Goal: Task Accomplishment & Management: Use online tool/utility

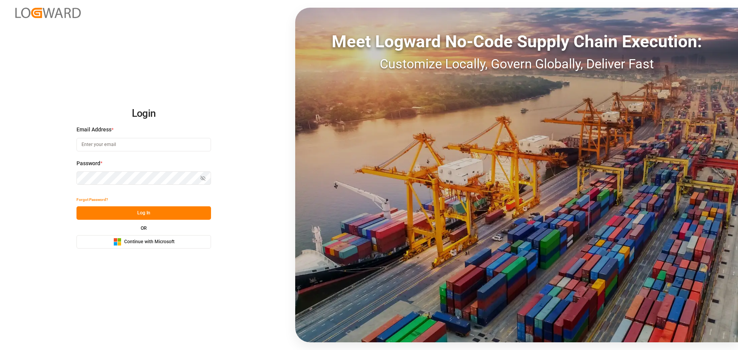
click at [150, 241] on span "Continue with Microsoft" at bounding box center [149, 242] width 50 height 7
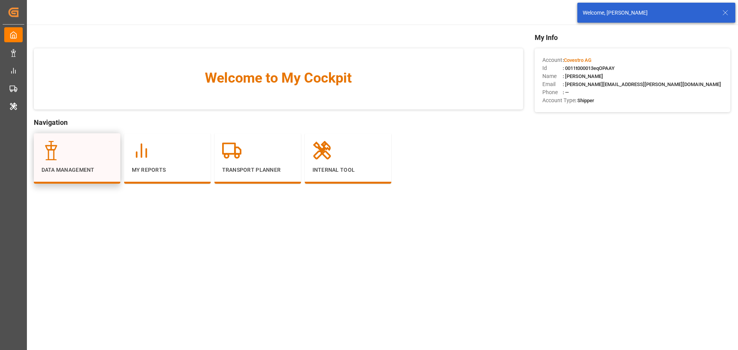
click at [69, 152] on div at bounding box center [77, 150] width 71 height 19
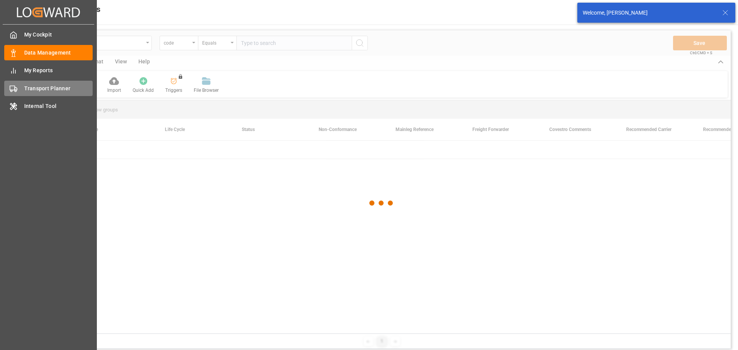
click at [25, 88] on span "Transport Planner" at bounding box center [58, 89] width 69 height 8
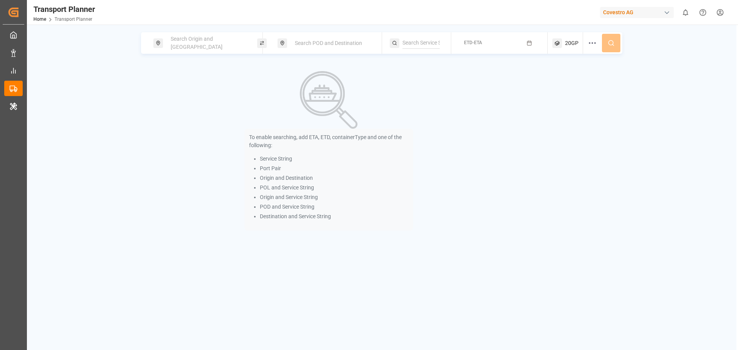
click at [191, 37] on div "Search Origin and [GEOGRAPHIC_DATA]" at bounding box center [207, 43] width 83 height 22
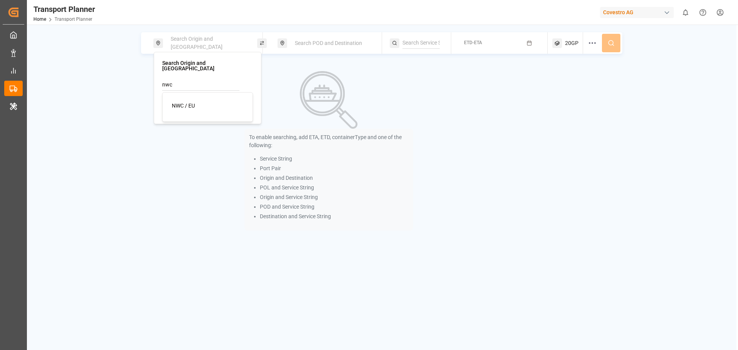
click at [194, 103] on span "NWC / EU" at bounding box center [183, 106] width 23 height 6
type input "NWC / EU"
click at [324, 45] on span "Search POD and Destination" at bounding box center [328, 43] width 67 height 6
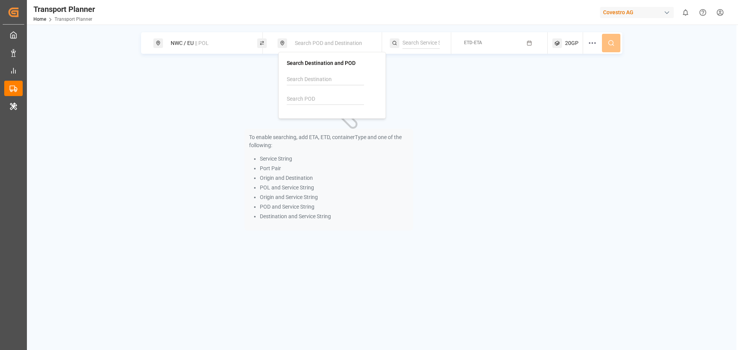
click at [322, 98] on input at bounding box center [325, 99] width 77 height 12
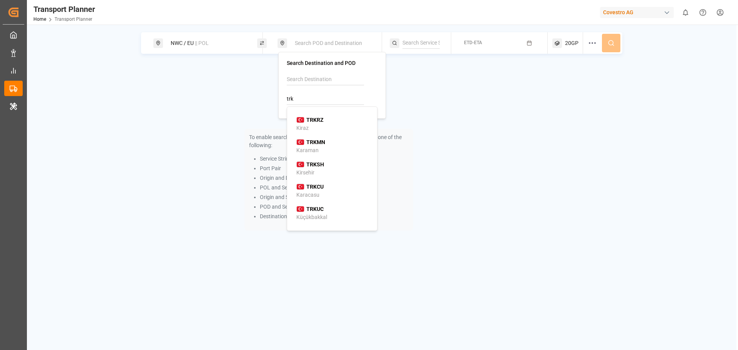
click at [334, 215] on div "TRKUC Küçükbakkal" at bounding box center [333, 213] width 75 height 16
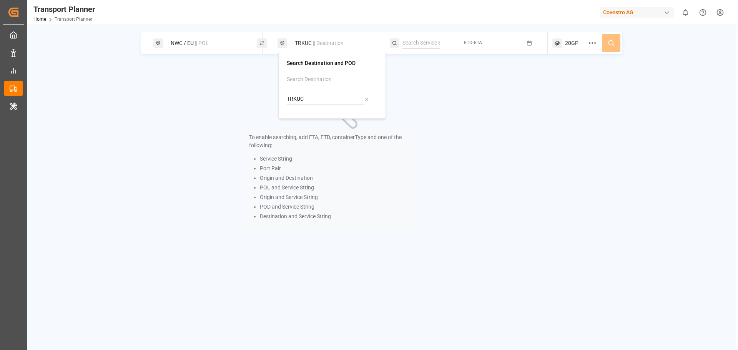
click at [315, 97] on input "TRKUC" at bounding box center [325, 99] width 77 height 12
click at [322, 125] on div "TRKCO Kocaeli" at bounding box center [333, 124] width 75 height 16
type input "TRKCO"
click at [474, 42] on span "ETD-ETA" at bounding box center [473, 42] width 18 height 5
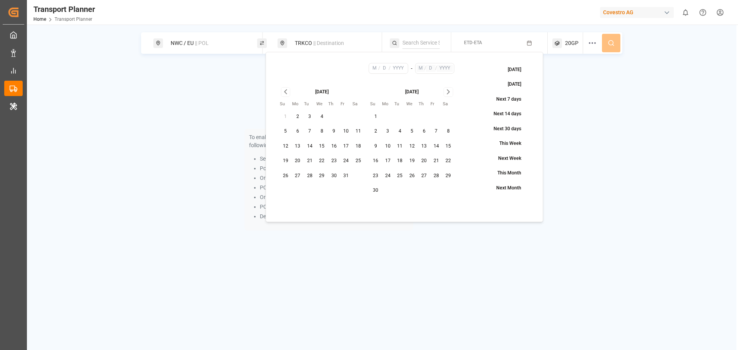
click at [321, 130] on button "8" at bounding box center [322, 131] width 12 height 12
type input "10"
type input "8"
type input "2025"
click at [343, 131] on button "10" at bounding box center [346, 131] width 12 height 12
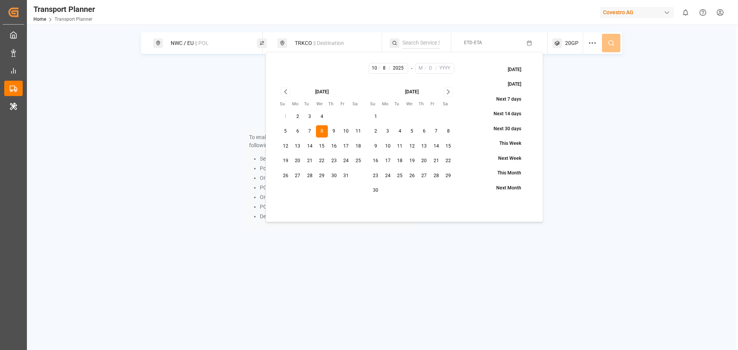
type input "10"
type input "2025"
click at [320, 132] on button "8" at bounding box center [322, 131] width 12 height 12
click at [345, 132] on button "10" at bounding box center [346, 131] width 12 height 12
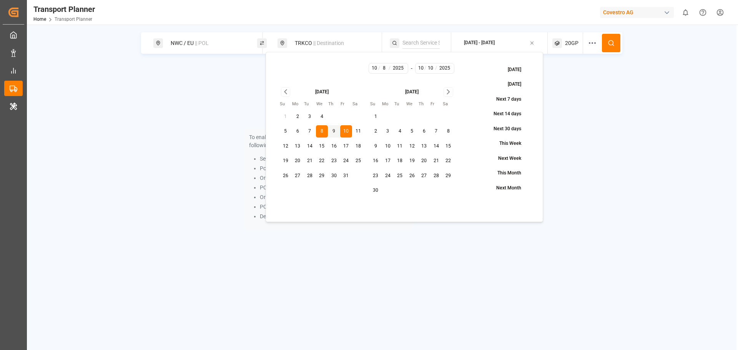
type input "10"
click at [448, 93] on icon "Go to next month" at bounding box center [448, 91] width 9 height 9
click at [445, 176] on button "31" at bounding box center [449, 176] width 12 height 12
type input "1"
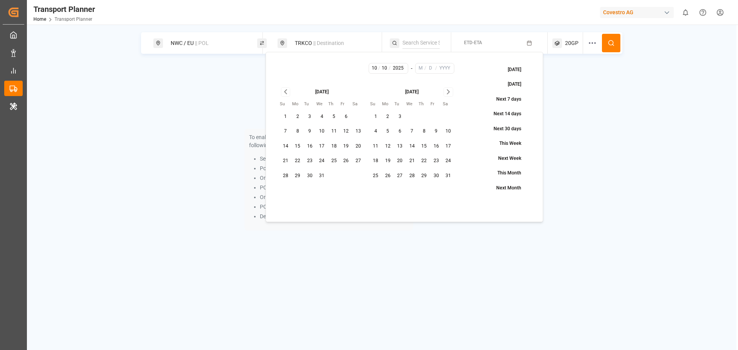
type input "31"
type input "2026"
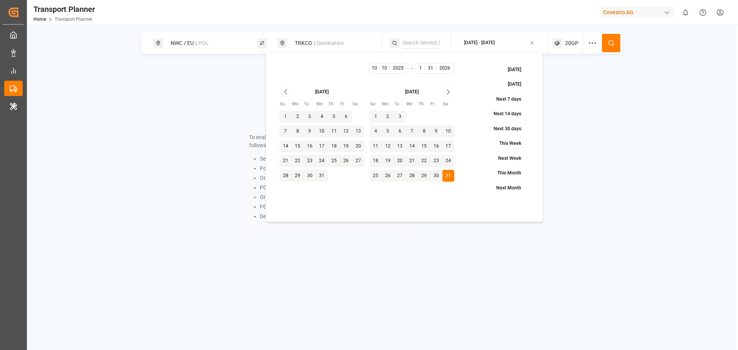
click at [616, 43] on button at bounding box center [611, 43] width 18 height 18
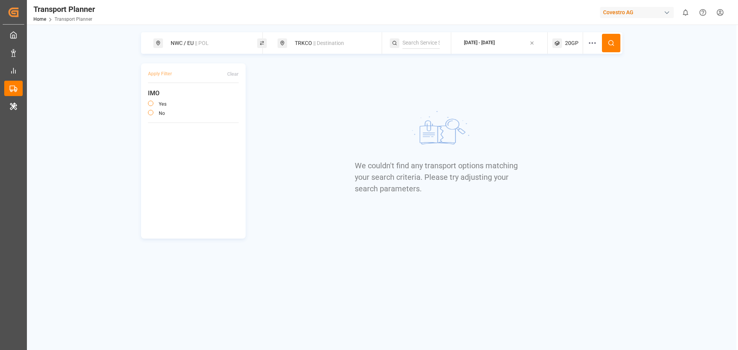
click at [293, 41] on div "TRKCO || Destination" at bounding box center [331, 43] width 83 height 14
click at [369, 102] on div at bounding box center [366, 99] width 5 height 8
click at [321, 78] on input at bounding box center [325, 80] width 77 height 12
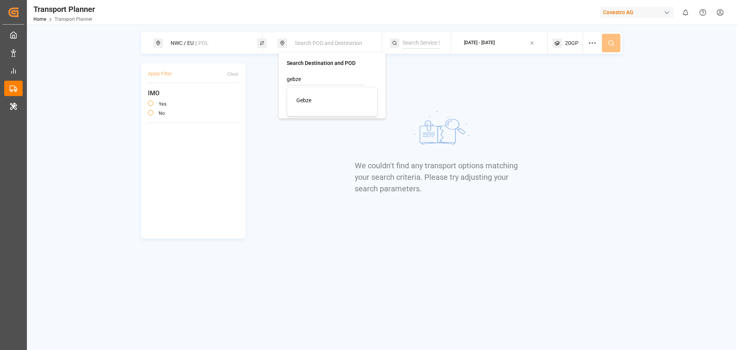
click at [322, 104] on div "Gebze" at bounding box center [333, 101] width 75 height 8
type input "Gebze"
click at [610, 41] on circle at bounding box center [611, 42] width 5 height 5
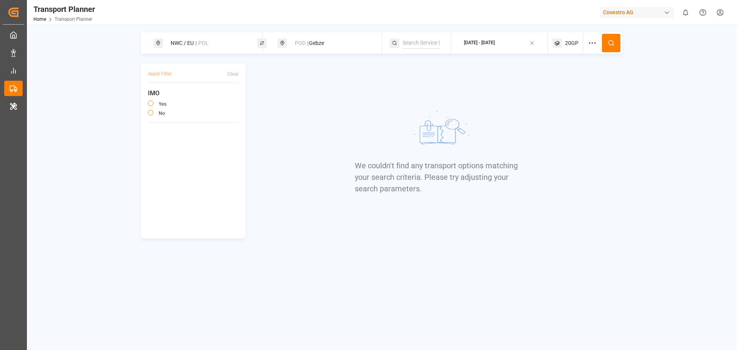
click at [321, 35] on div "POD || Gebze" at bounding box center [330, 43] width 104 height 22
click at [320, 42] on div "POD || Gebze" at bounding box center [331, 43] width 83 height 14
click at [369, 81] on icon at bounding box center [366, 79] width 5 height 5
click at [321, 95] on input at bounding box center [325, 99] width 77 height 12
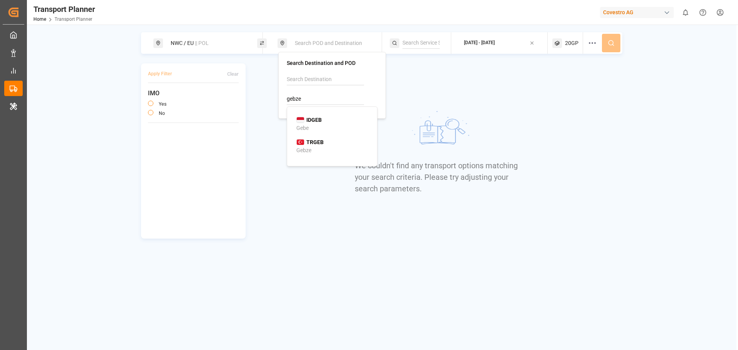
click at [320, 142] on b "TRGEB" at bounding box center [314, 142] width 17 height 6
type input "TRGEB"
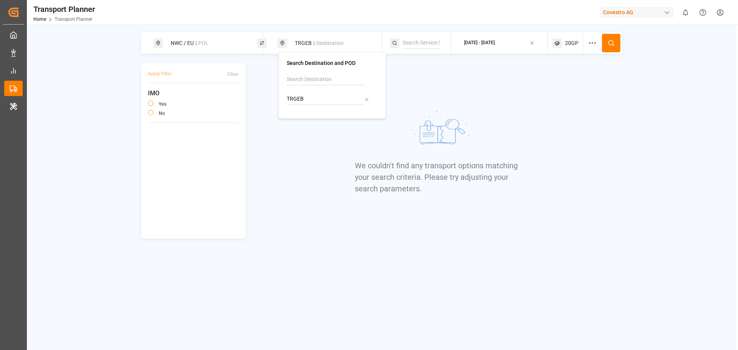
click at [605, 48] on button at bounding box center [611, 43] width 18 height 18
click at [571, 42] on span "20GP" at bounding box center [571, 43] width 13 height 8
click at [581, 81] on icon "button" at bounding box center [581, 79] width 5 height 5
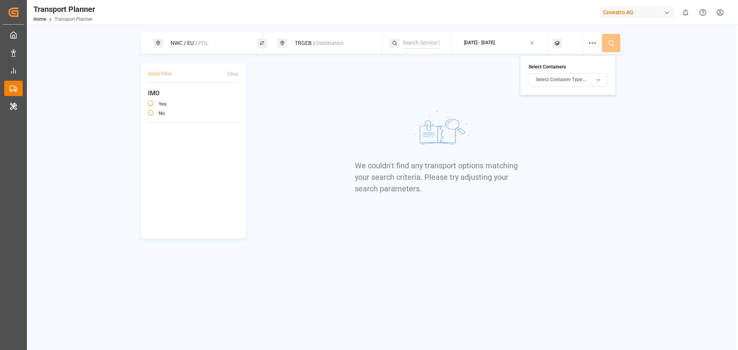
click at [578, 81] on span "Select Container Type..." at bounding box center [561, 80] width 50 height 7
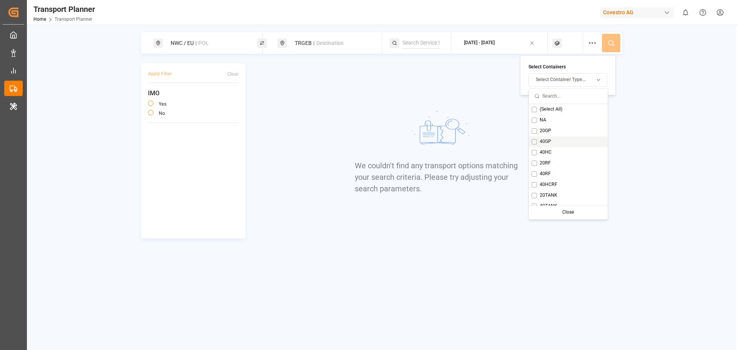
click at [534, 144] on button "Suggestions" at bounding box center [534, 141] width 5 height 5
click at [615, 49] on button at bounding box center [611, 43] width 18 height 18
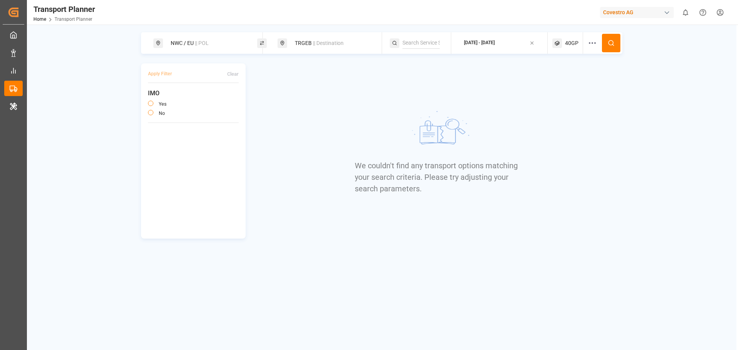
click at [322, 43] on span "|| Destination" at bounding box center [328, 43] width 31 height 6
click at [366, 100] on icon at bounding box center [366, 99] width 3 height 3
click at [318, 82] on input at bounding box center [325, 80] width 77 height 12
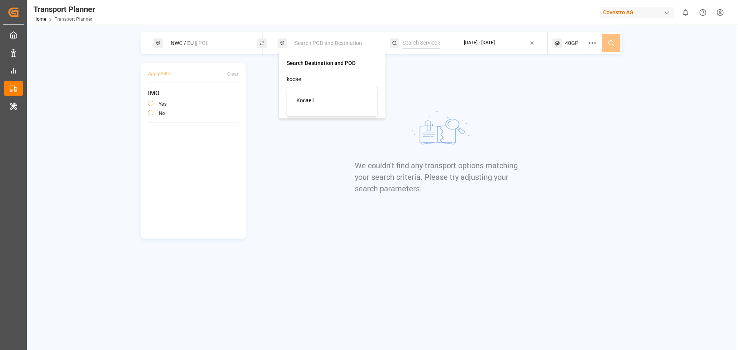
click at [326, 101] on div "Kocaeli" at bounding box center [333, 101] width 75 height 8
type input "Kocaeli"
click at [613, 43] on circle at bounding box center [611, 42] width 5 height 5
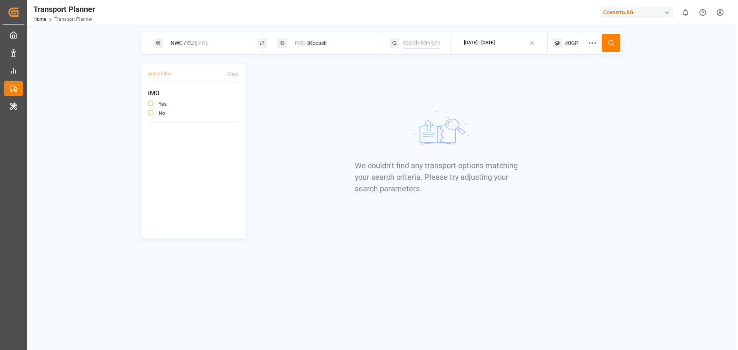
click at [569, 42] on span "40GP" at bounding box center [571, 43] width 13 height 8
click at [585, 80] on div "button" at bounding box center [587, 80] width 22 height 8
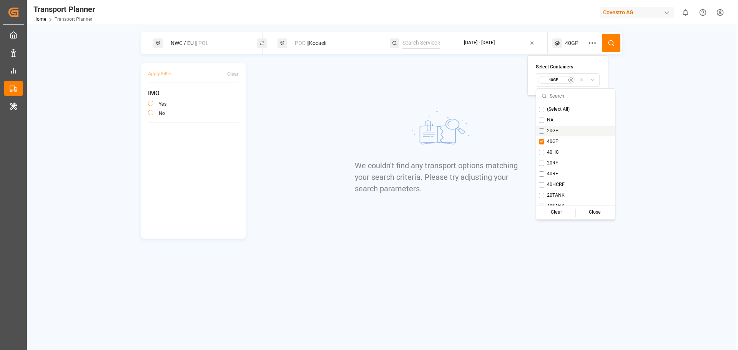
click at [544, 132] on button "Suggestions" at bounding box center [541, 130] width 5 height 5
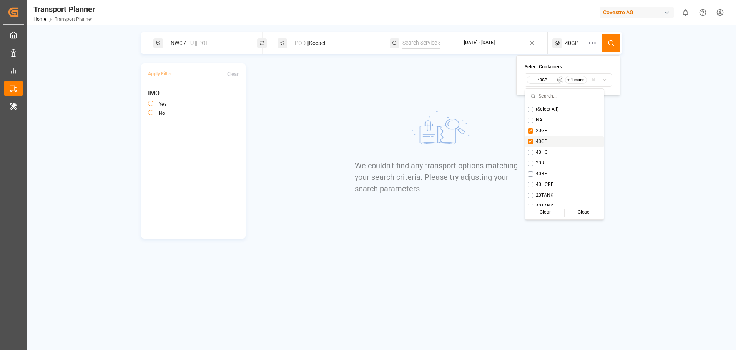
click at [531, 143] on button "Suggestions" at bounding box center [530, 141] width 5 height 5
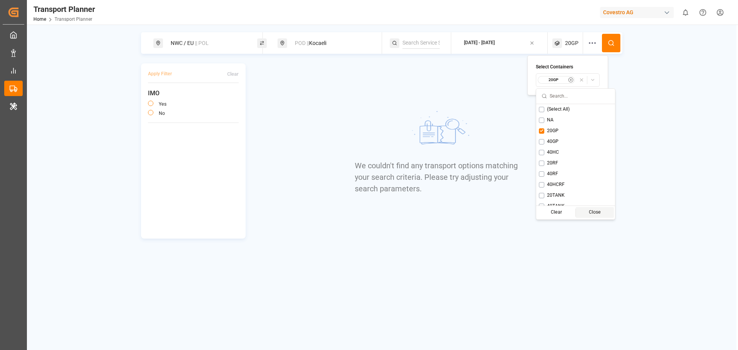
click at [617, 45] on button at bounding box center [611, 43] width 18 height 18
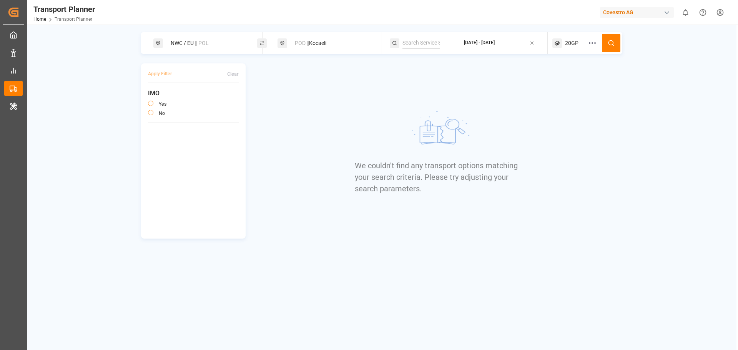
click at [495, 44] on div "[DATE] - [DATE]" at bounding box center [479, 43] width 31 height 7
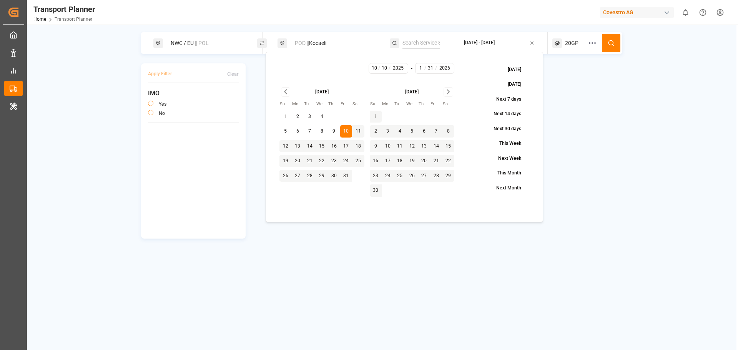
click at [344, 132] on button "10" at bounding box center [346, 131] width 12 height 12
click at [450, 95] on icon "Go to next month" at bounding box center [448, 91] width 9 height 9
click at [396, 162] on button "24" at bounding box center [400, 161] width 12 height 12
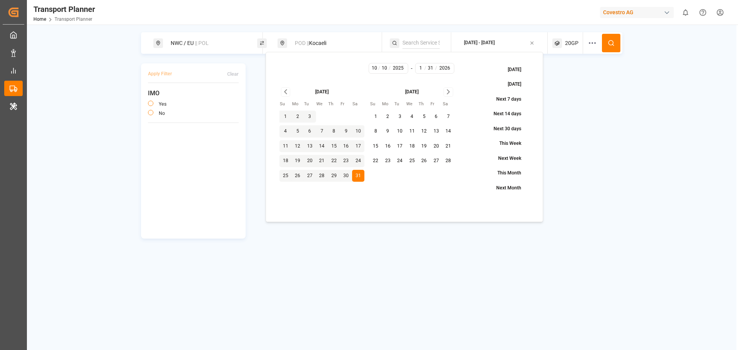
type input "2"
type input "24"
click at [609, 39] on button at bounding box center [611, 43] width 18 height 18
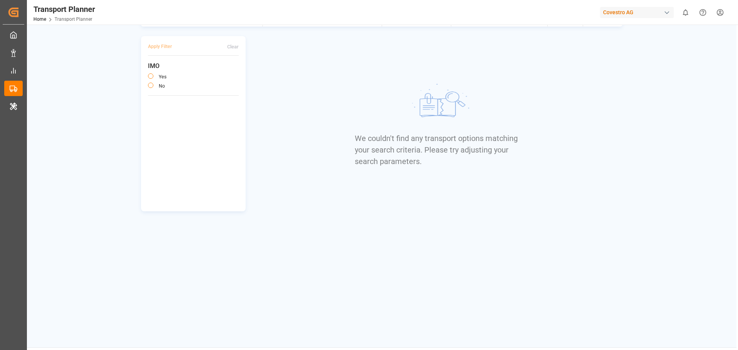
scroll to position [38, 0]
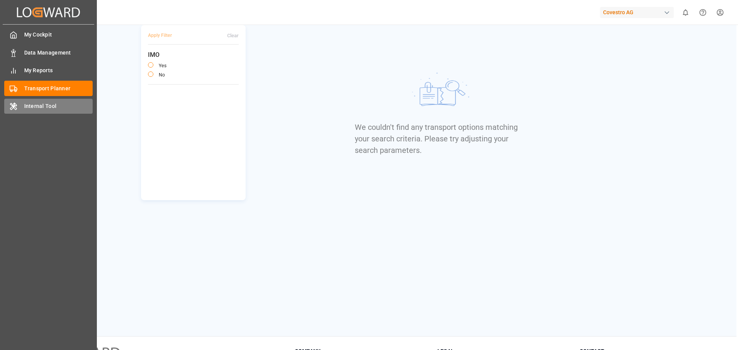
click at [16, 113] on div "Internal Tool Internal Tool" at bounding box center [48, 106] width 88 height 15
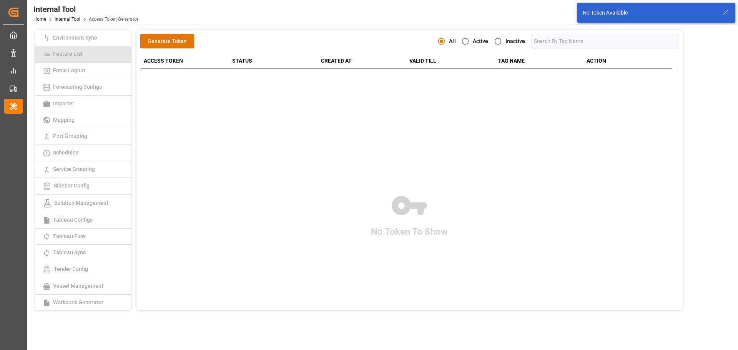
scroll to position [133, 0]
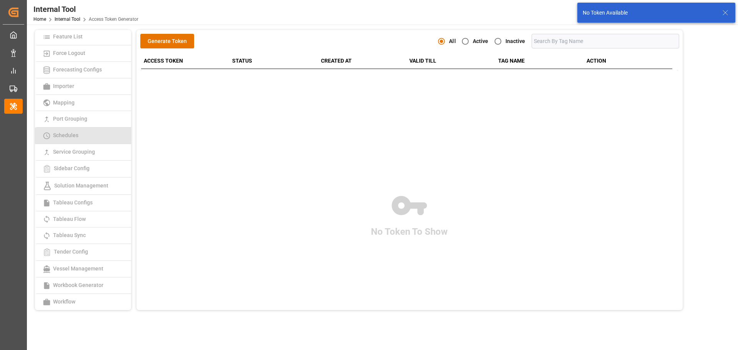
click at [80, 138] on span "Schedules" at bounding box center [66, 135] width 30 height 6
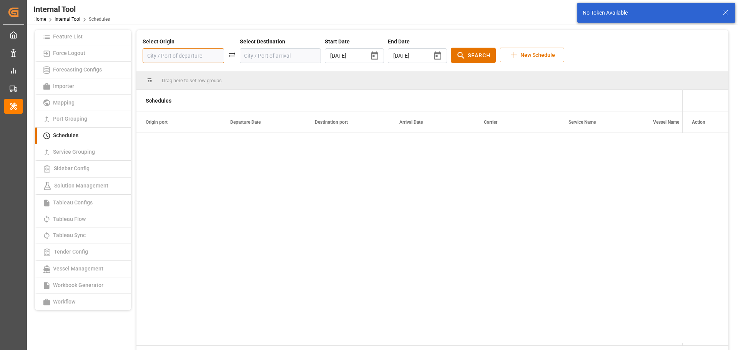
click at [169, 53] on input at bounding box center [184, 55] width 82 height 15
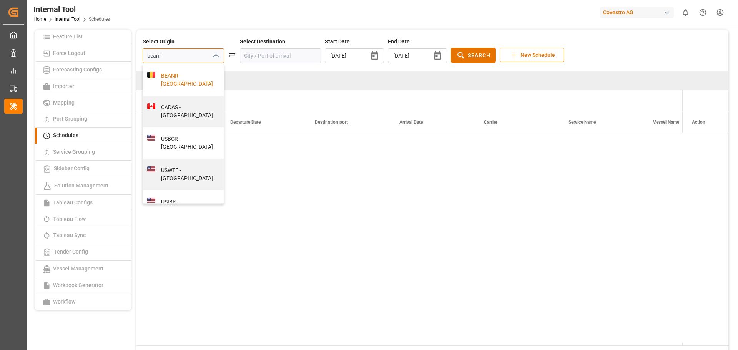
click at [193, 84] on div "BEANR - [GEOGRAPHIC_DATA]" at bounding box center [187, 80] width 65 height 16
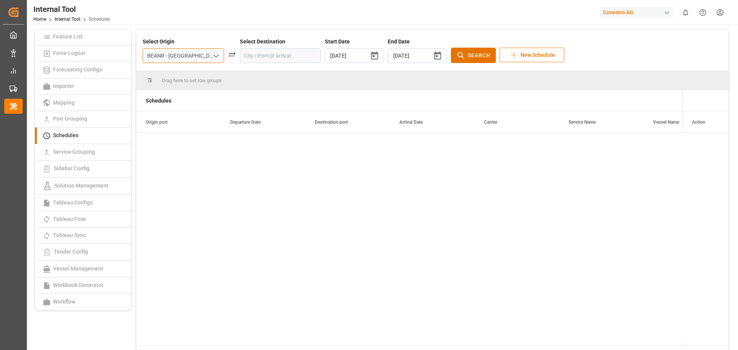
type input "BEANR - [GEOGRAPHIC_DATA]"
click at [253, 61] on input at bounding box center [281, 55] width 82 height 15
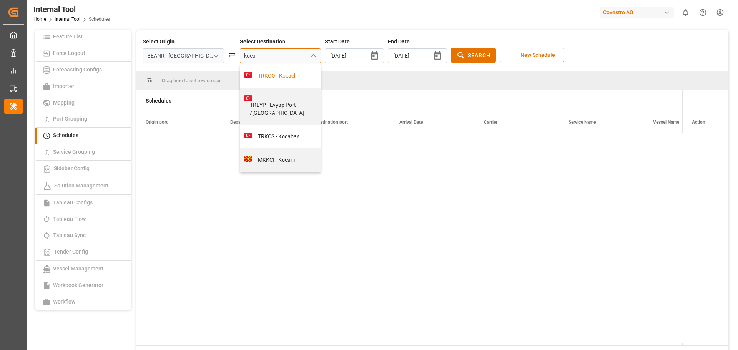
click at [261, 76] on div "TRKCO - Kocaeli" at bounding box center [284, 76] width 65 height 8
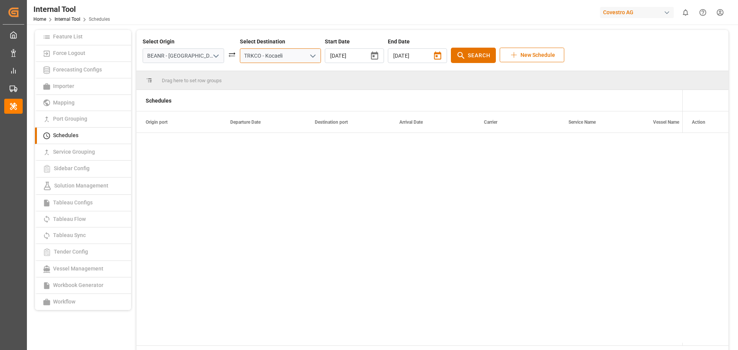
type input "TRKCO - Kocaeli"
click at [433, 55] on icon "button" at bounding box center [438, 56] width 10 height 10
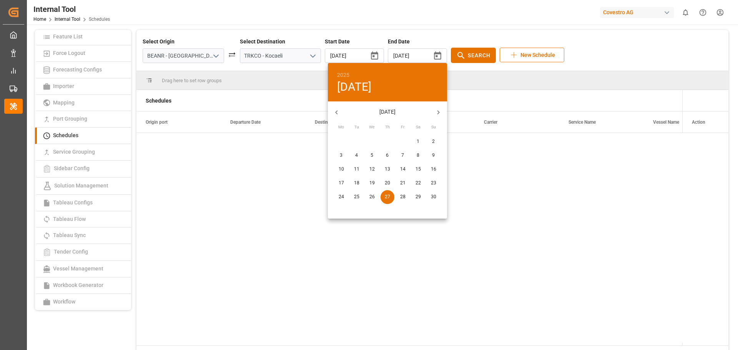
click at [437, 110] on icon "button" at bounding box center [439, 112] width 8 height 8
click at [372, 194] on p "31" at bounding box center [372, 197] width 5 height 7
type input "[DATE]"
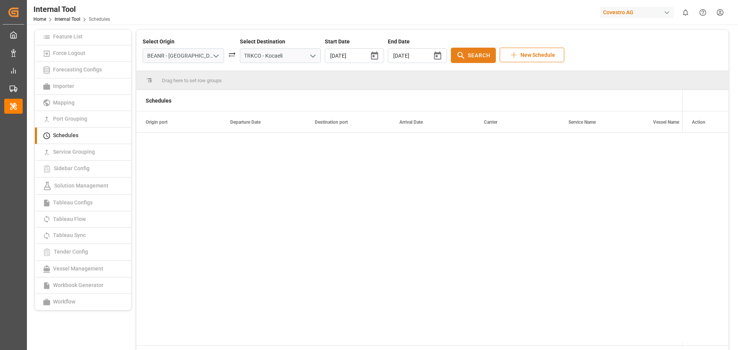
click at [468, 56] on span "Search" at bounding box center [479, 56] width 23 height 8
drag, startPoint x: 225, startPoint y: 57, endPoint x: 217, endPoint y: 56, distance: 7.7
click at [217, 56] on div "Select Origin BEANR - [GEOGRAPHIC_DATA] Select Destination TRKCO - [GEOGRAPHIC_…" at bounding box center [433, 50] width 580 height 25
click at [270, 73] on div "TRGEB - Gebze" at bounding box center [284, 76] width 65 height 8
click at [468, 55] on span "Search" at bounding box center [479, 56] width 23 height 8
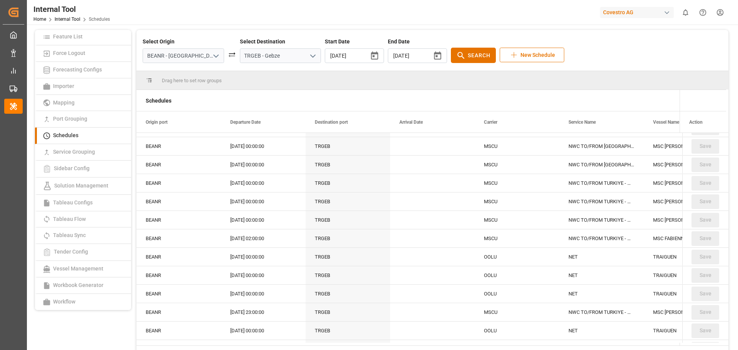
scroll to position [231, 0]
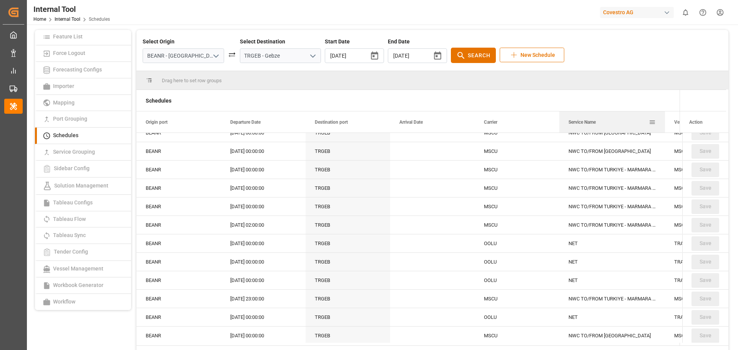
drag, startPoint x: 643, startPoint y: 122, endPoint x: 655, endPoint y: 118, distance: 12.3
click at [664, 118] on div at bounding box center [665, 122] width 3 height 21
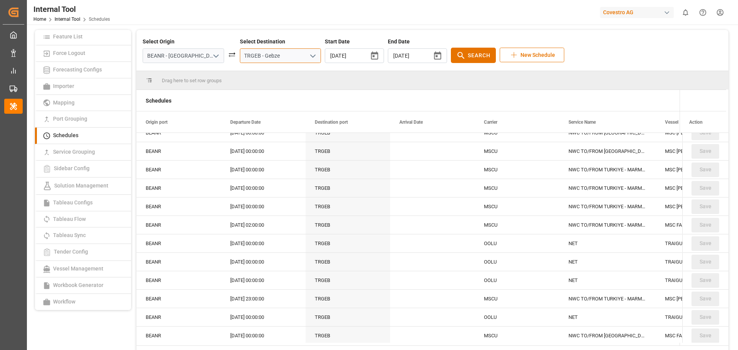
drag, startPoint x: 275, startPoint y: 55, endPoint x: 215, endPoint y: 53, distance: 59.6
click at [215, 53] on div "Select Origin BEANR - [GEOGRAPHIC_DATA] Select Destination TRGEB - Gebze Start …" at bounding box center [433, 50] width 580 height 25
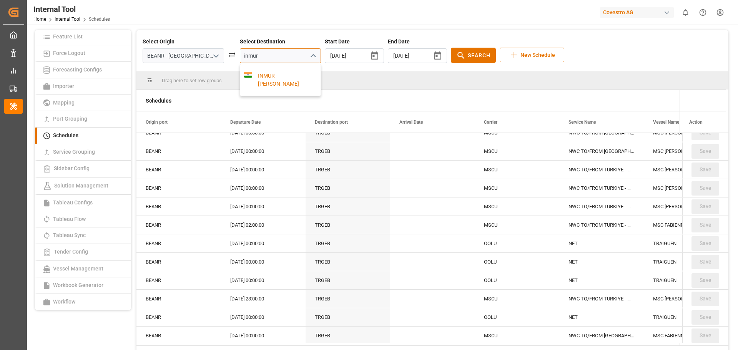
type input "inmur"
click at [267, 55] on input at bounding box center [281, 55] width 82 height 15
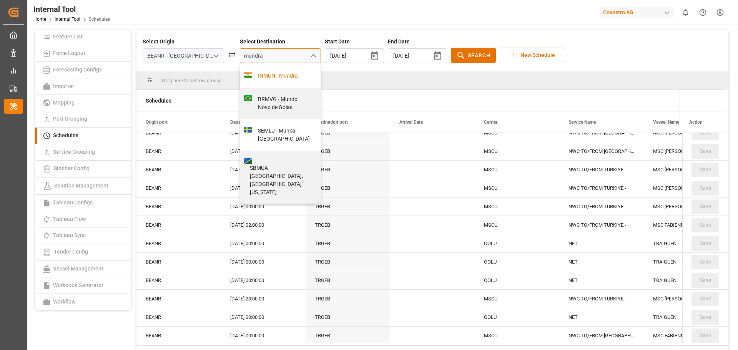
click at [273, 76] on div "INMUN - Mundra" at bounding box center [284, 76] width 65 height 8
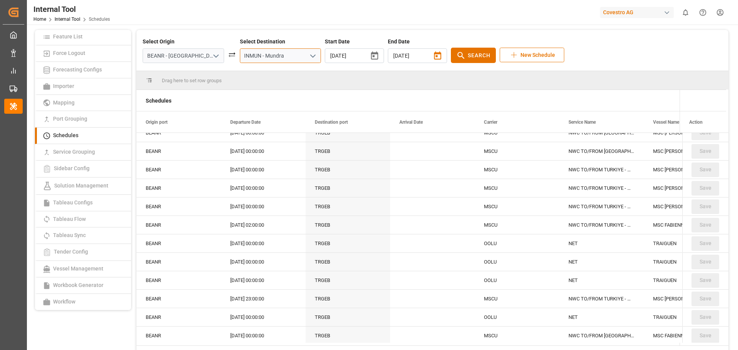
type input "INMUN - Mundra"
click at [434, 55] on icon "button" at bounding box center [437, 56] width 7 height 8
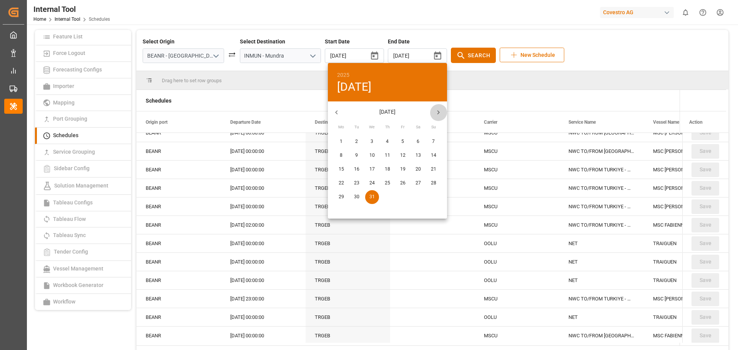
click at [435, 111] on icon "button" at bounding box center [439, 112] width 8 height 8
click at [417, 197] on p "28" at bounding box center [418, 197] width 5 height 7
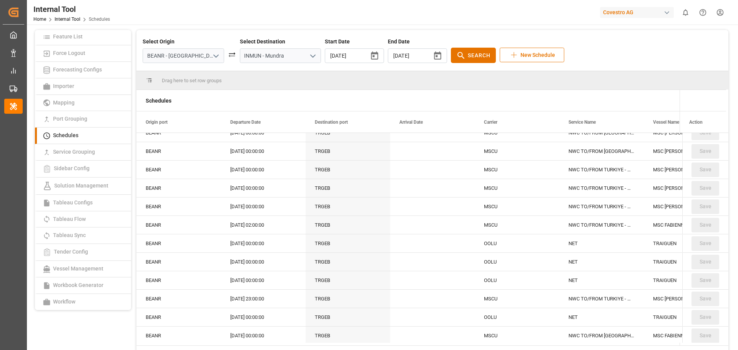
type input "[DATE]"
click at [456, 58] on icon at bounding box center [461, 56] width 10 height 10
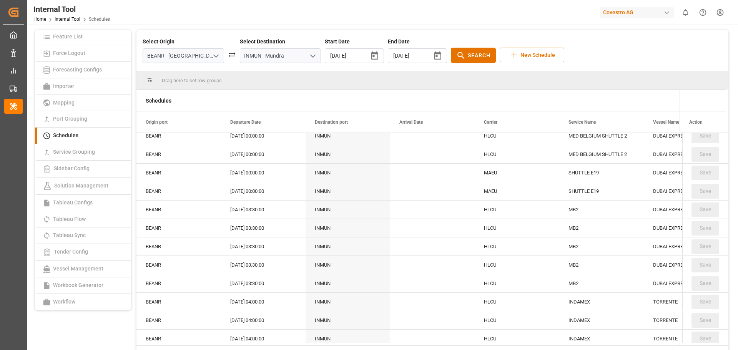
scroll to position [692, 0]
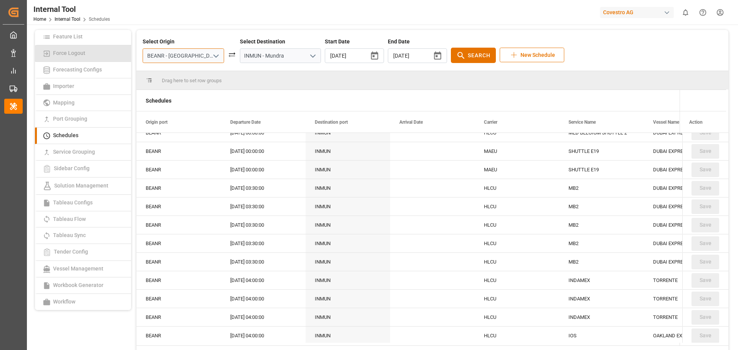
drag, startPoint x: 180, startPoint y: 60, endPoint x: 115, endPoint y: 60, distance: 64.6
click at [115, 60] on div "Access Token Generator Admin Template Auto Tracking Co-Ordinates Configuration …" at bounding box center [381, 198] width 699 height 337
click at [187, 85] on div "DEHAM - [GEOGRAPHIC_DATA]" at bounding box center [187, 80] width 65 height 16
type input "DEHAM - [GEOGRAPHIC_DATA]"
click at [456, 50] on button "Search" at bounding box center [473, 55] width 45 height 15
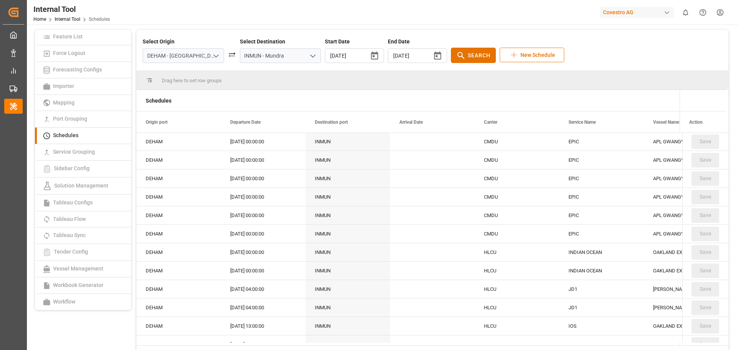
scroll to position [385, 0]
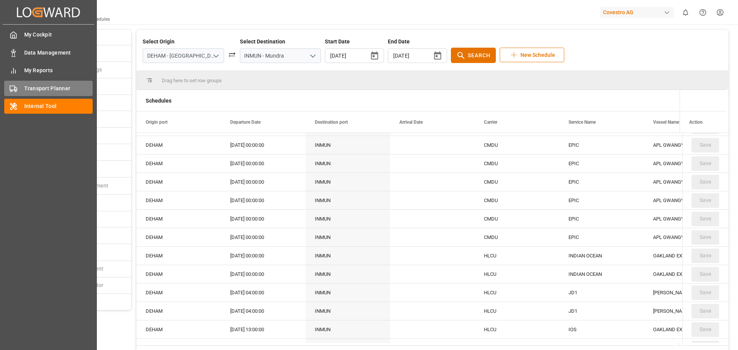
click at [32, 83] on div "Transport Planner Transport Planner" at bounding box center [48, 88] width 88 height 15
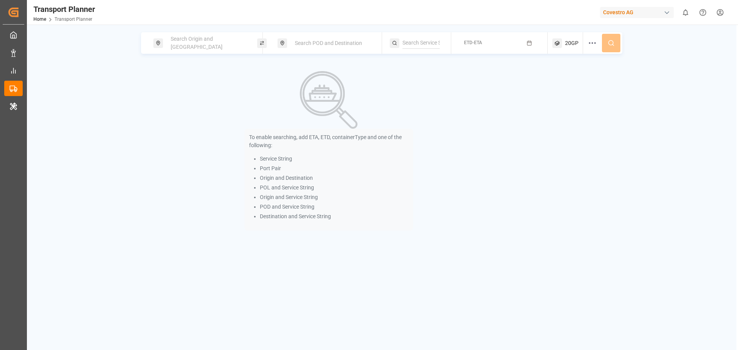
click at [213, 40] on span "Search Origin and [GEOGRAPHIC_DATA]" at bounding box center [197, 43] width 52 height 14
click at [204, 79] on input at bounding box center [200, 85] width 77 height 12
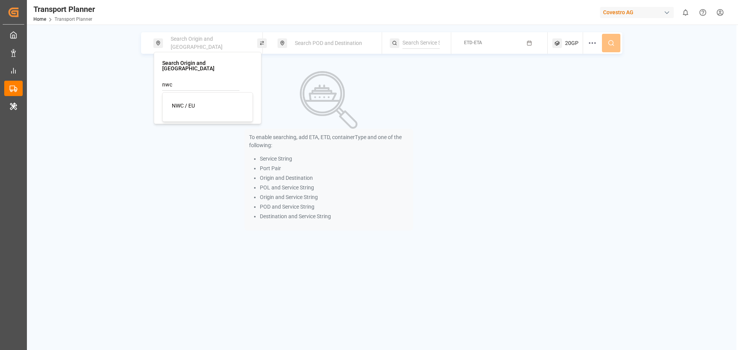
click at [186, 99] on li "NWC / EU" at bounding box center [209, 106] width 87 height 14
click at [192, 103] on span "NWC / EU" at bounding box center [183, 106] width 23 height 6
type input "NWC / EU"
click at [305, 43] on span "Search POD and Destination" at bounding box center [328, 43] width 67 height 6
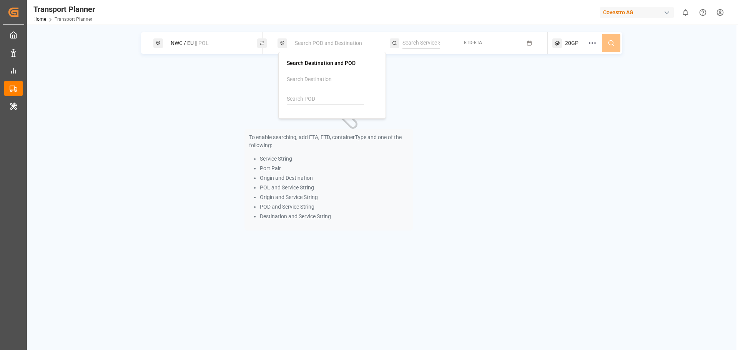
click at [326, 97] on input at bounding box center [325, 99] width 77 height 12
click at [324, 80] on input at bounding box center [325, 80] width 77 height 12
click at [320, 98] on div "Mundra" at bounding box center [333, 101] width 75 height 8
type input "Mundra"
click at [466, 43] on span "ETD-ETA" at bounding box center [473, 42] width 18 height 5
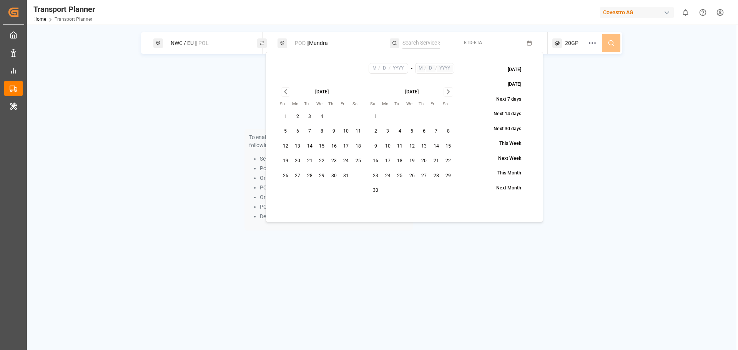
click at [343, 133] on button "10" at bounding box center [346, 131] width 12 height 12
type input "10"
type input "2025"
click at [446, 91] on icon "Go to next month" at bounding box center [448, 91] width 9 height 9
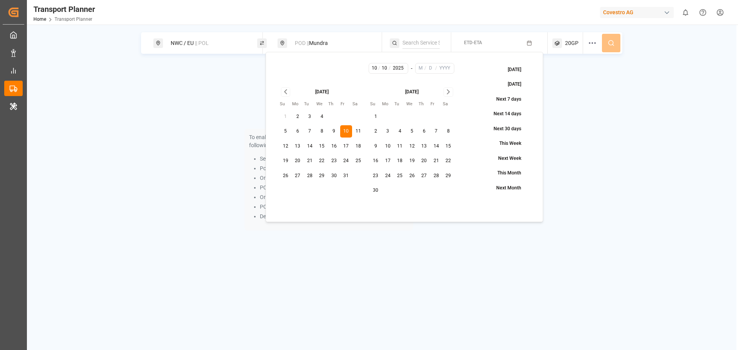
click at [446, 91] on icon "Go to next month" at bounding box center [448, 91] width 9 height 9
click at [449, 95] on icon "Go to next month" at bounding box center [448, 91] width 9 height 9
click at [449, 161] on button "28" at bounding box center [449, 161] width 12 height 12
type input "2"
type input "28"
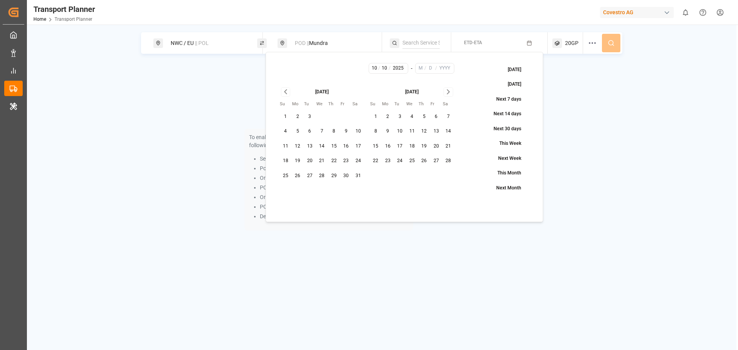
type input "2026"
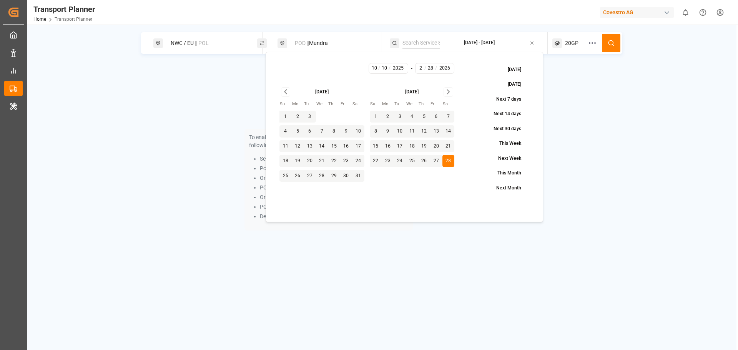
click at [611, 44] on icon at bounding box center [611, 43] width 7 height 7
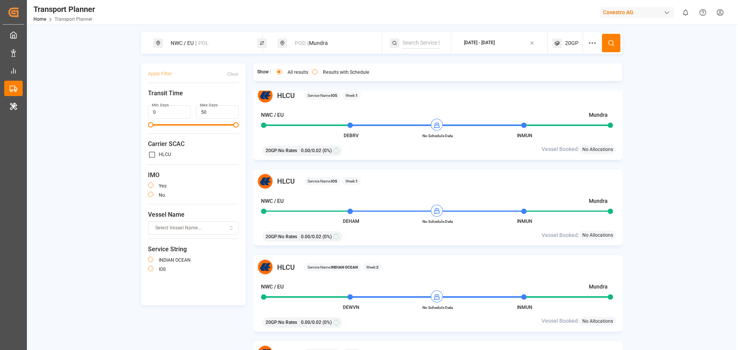
scroll to position [1115, 0]
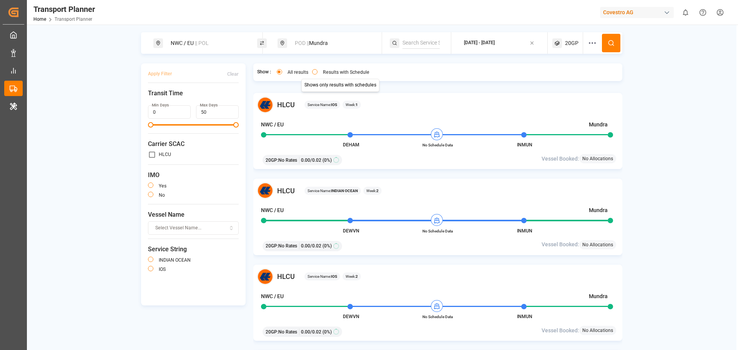
click at [313, 70] on button "Results with Schedule" at bounding box center [314, 71] width 5 height 5
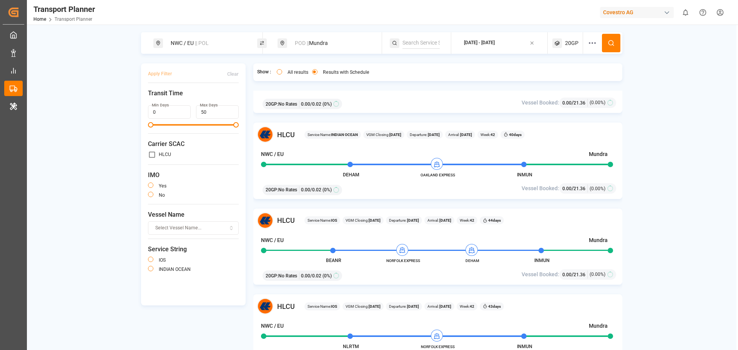
scroll to position [298, 0]
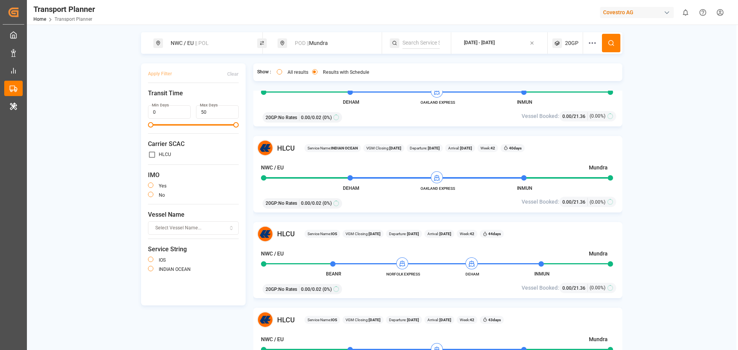
click at [339, 45] on div "POD || Mundra" at bounding box center [331, 43] width 83 height 14
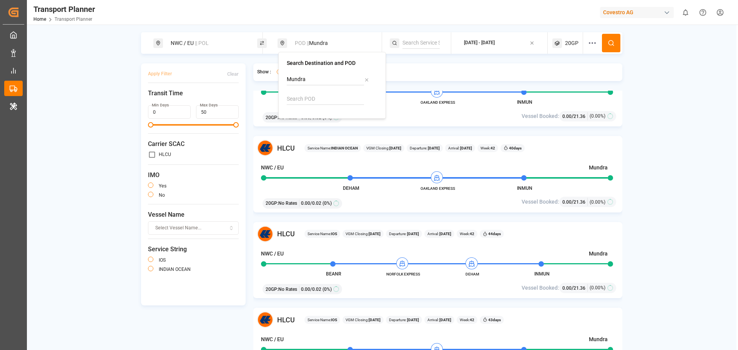
click at [366, 82] on icon at bounding box center [366, 79] width 5 height 5
click at [317, 98] on input at bounding box center [325, 99] width 77 height 12
click at [312, 118] on b "INMUR" at bounding box center [314, 120] width 17 height 6
type input "INMUR"
click at [615, 40] on icon at bounding box center [611, 43] width 7 height 7
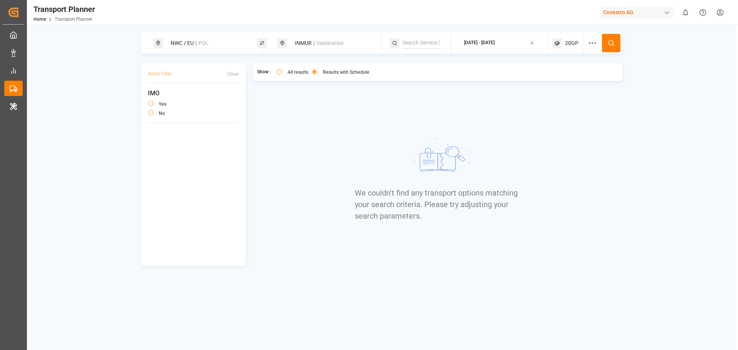
click at [336, 48] on div "INMUR || Destination" at bounding box center [331, 43] width 83 height 14
click at [369, 101] on icon at bounding box center [366, 99] width 5 height 5
click at [317, 99] on input at bounding box center [325, 99] width 77 height 12
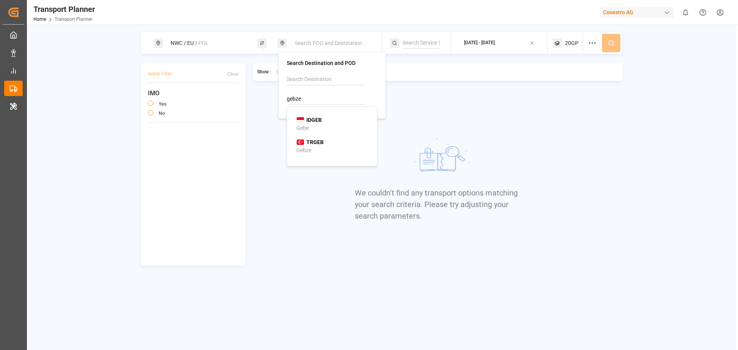
click at [323, 138] on span "TRGEB" at bounding box center [314, 142] width 17 height 8
type input "TRGEB"
click at [612, 43] on icon at bounding box center [611, 43] width 7 height 7
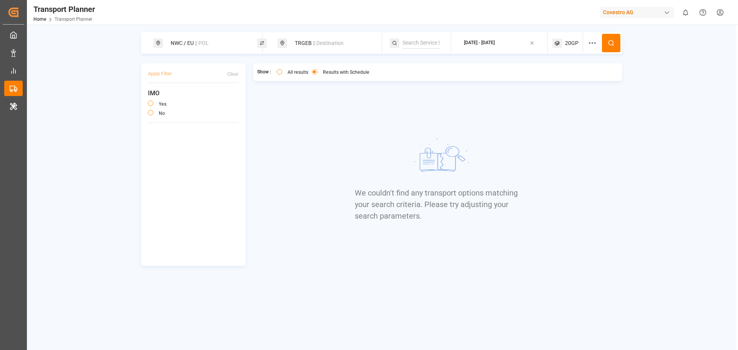
click at [570, 44] on span "20GP" at bounding box center [571, 43] width 13 height 8
click at [584, 80] on icon "button" at bounding box center [581, 79] width 5 height 5
click at [581, 80] on span "Select Container Type..." at bounding box center [561, 80] width 50 height 7
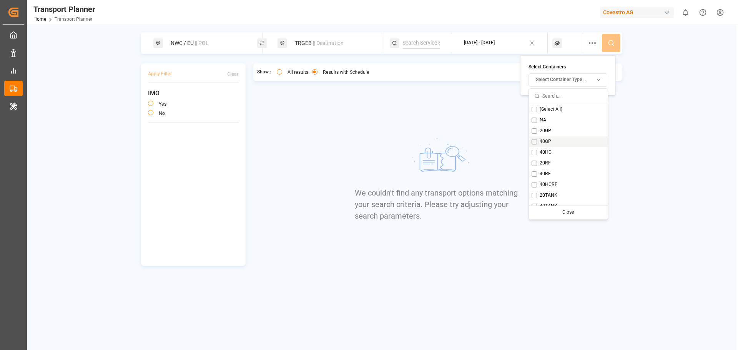
click at [536, 141] on button "Suggestions" at bounding box center [534, 141] width 5 height 5
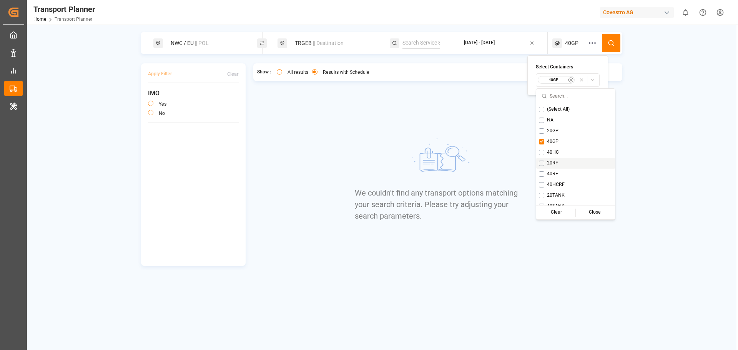
click at [613, 45] on circle at bounding box center [611, 42] width 5 height 5
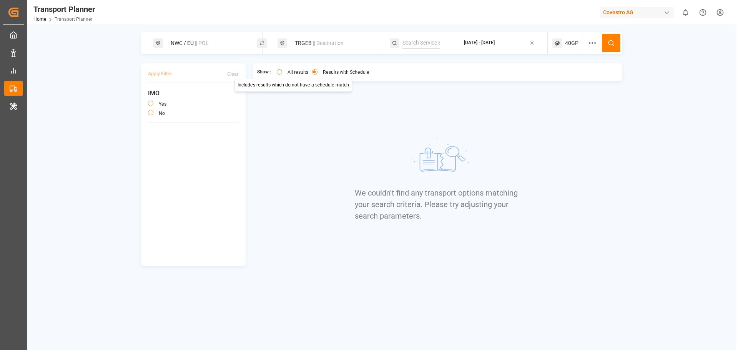
click at [278, 73] on button "All results" at bounding box center [279, 71] width 5 height 5
click at [613, 48] on button at bounding box center [611, 43] width 18 height 18
click at [323, 44] on span "|| Destination" at bounding box center [328, 43] width 31 height 6
click at [366, 100] on icon at bounding box center [366, 99] width 5 height 5
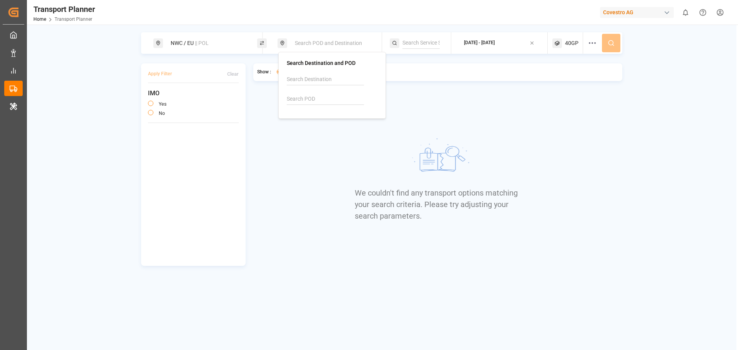
click at [322, 81] on input at bounding box center [325, 80] width 77 height 12
click at [314, 100] on div "Gebze" at bounding box center [333, 101] width 75 height 8
type input "Gebze"
click at [612, 39] on button at bounding box center [611, 43] width 18 height 18
